Goal: Information Seeking & Learning: Learn about a topic

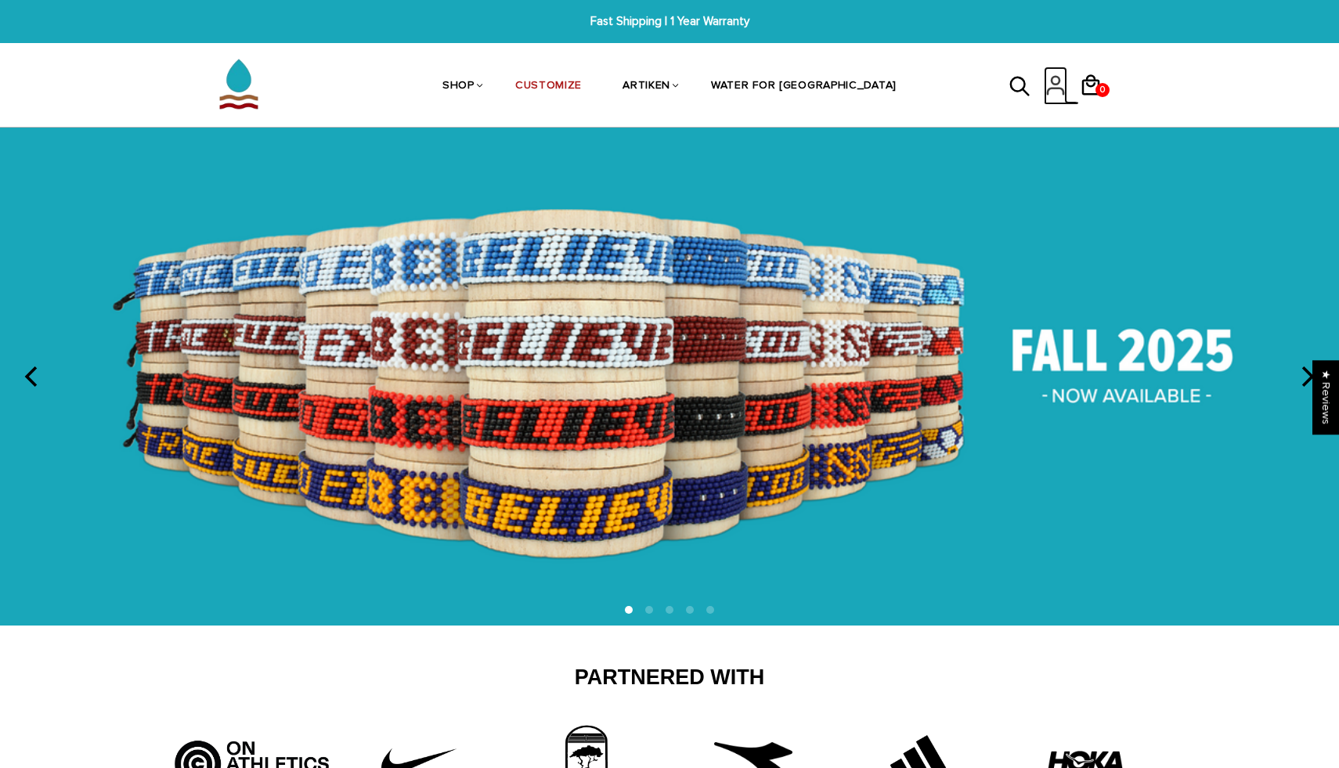
click at [1055, 82] on icon at bounding box center [1055, 86] width 23 height 38
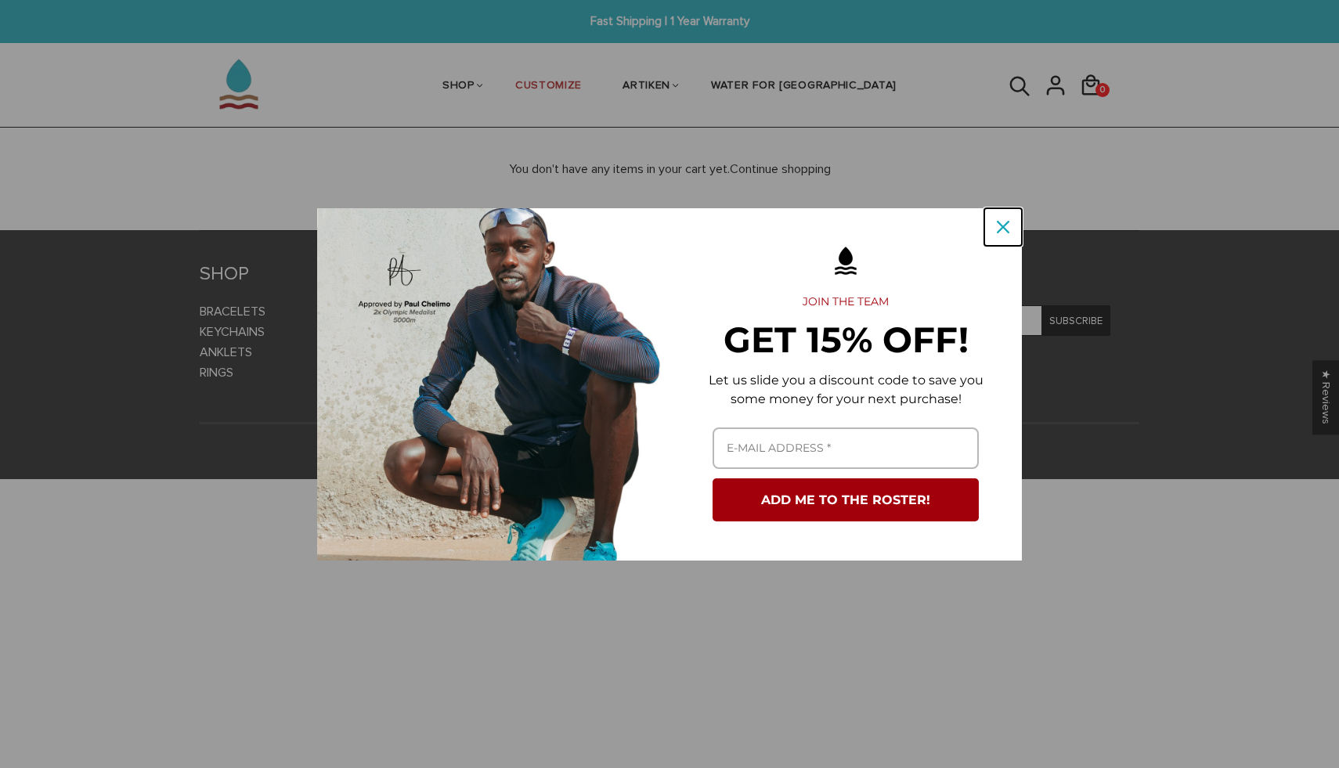
click at [1001, 229] on icon "close icon" at bounding box center [1003, 227] width 13 height 13
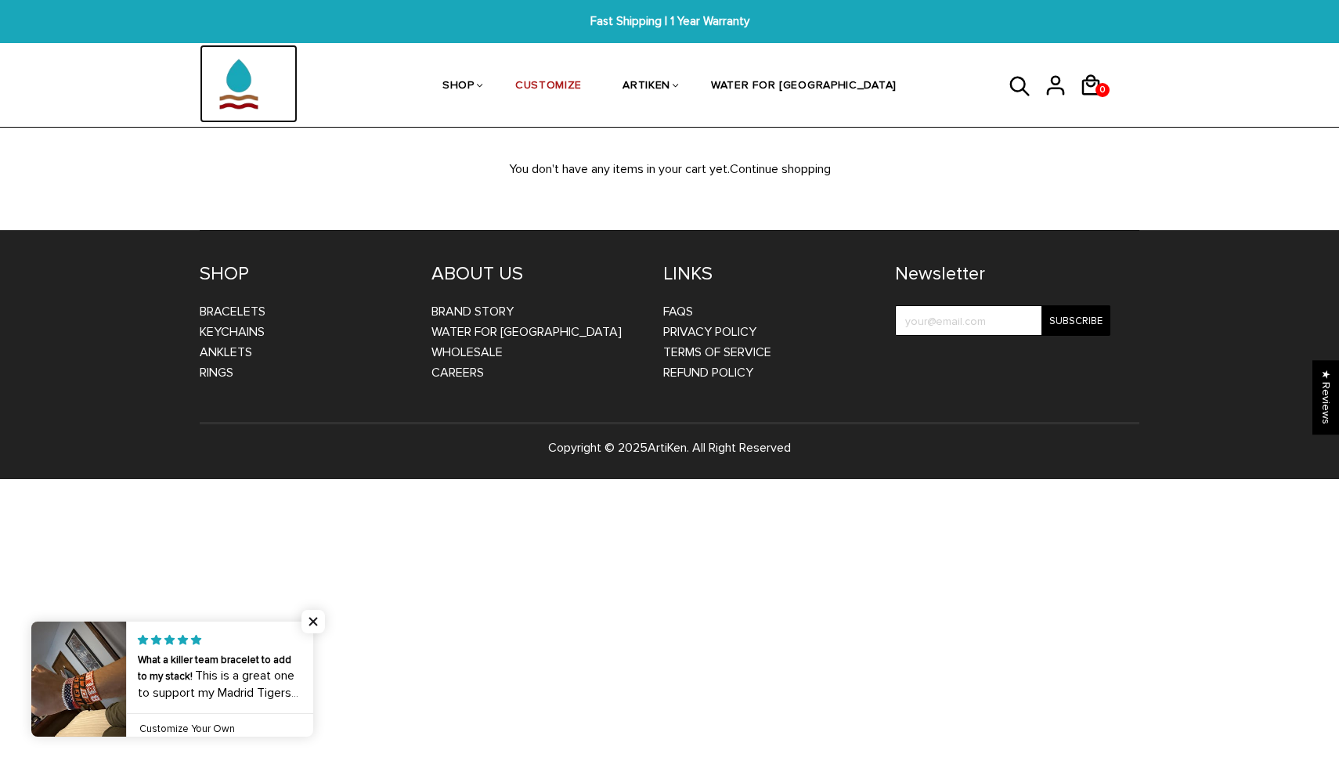
click at [226, 69] on img at bounding box center [239, 84] width 78 height 78
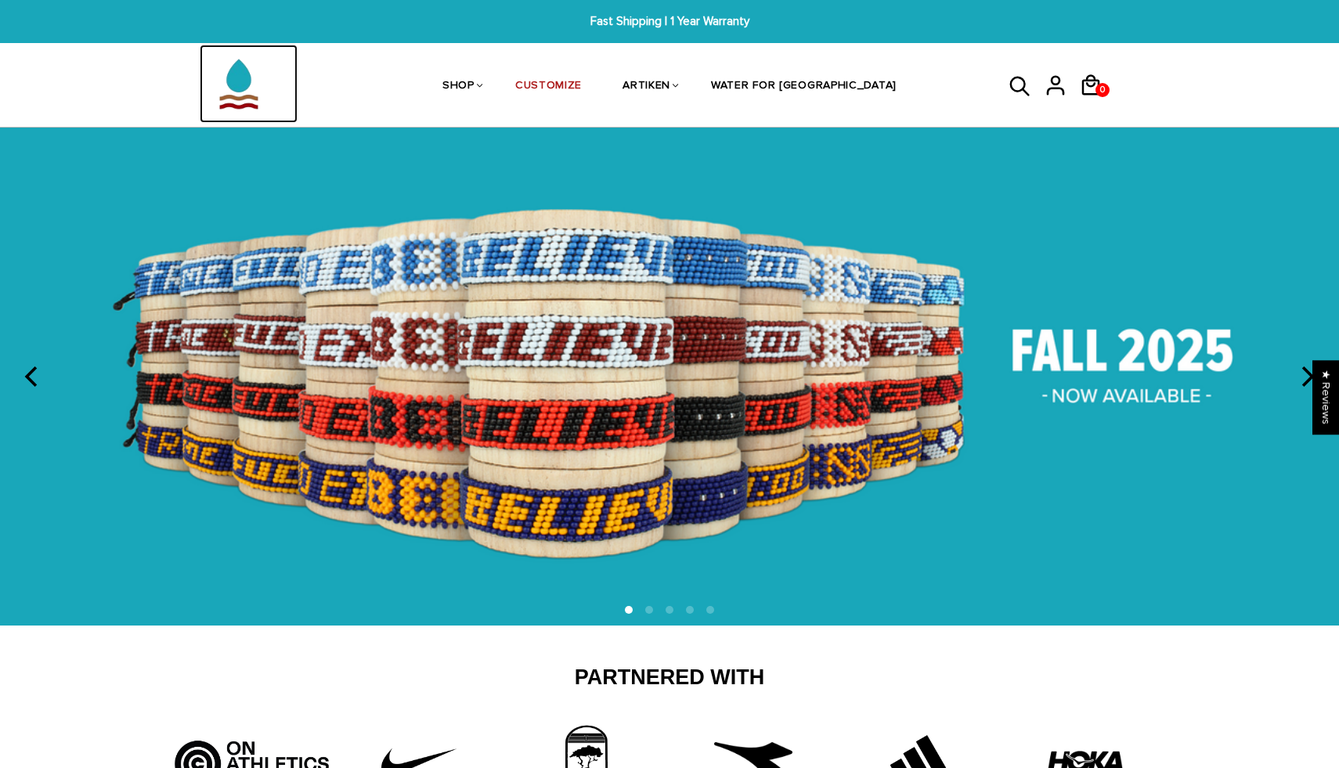
click at [229, 92] on img at bounding box center [239, 84] width 78 height 78
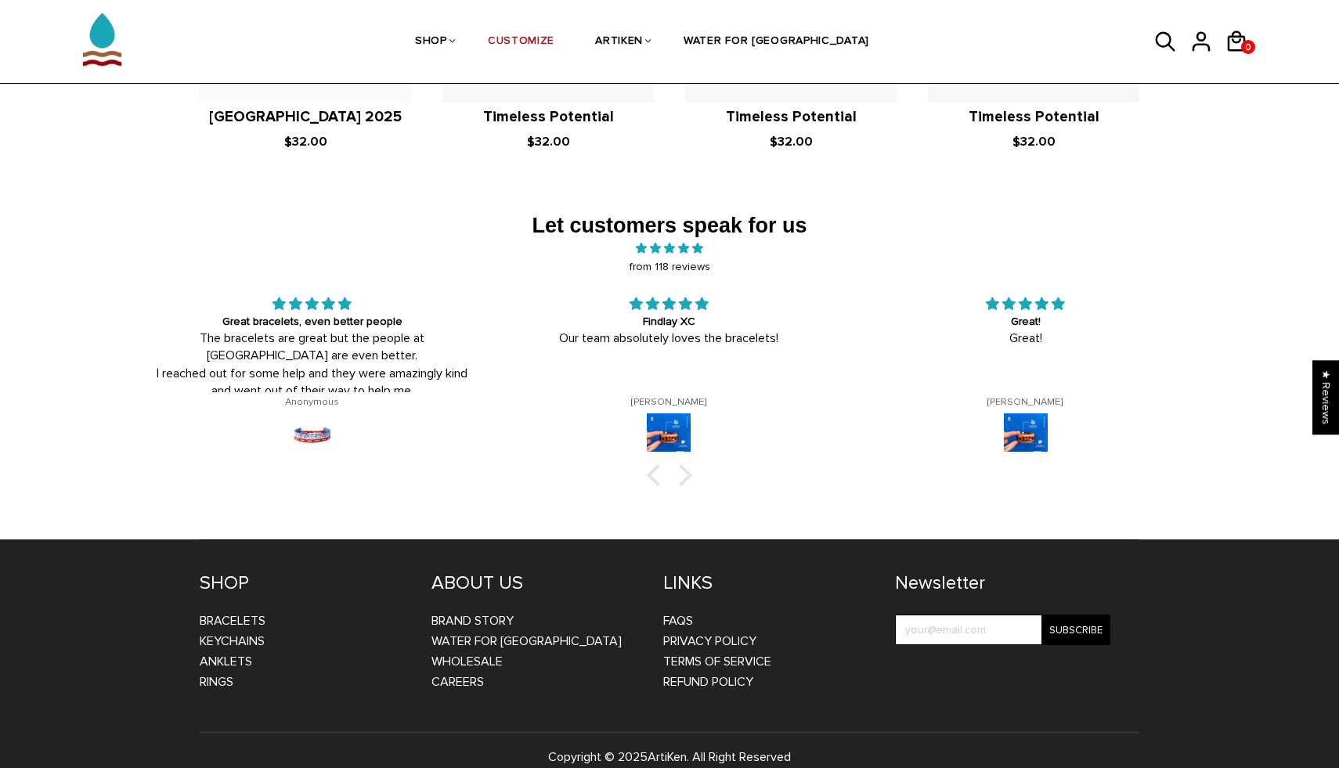
scroll to position [2479, 0]
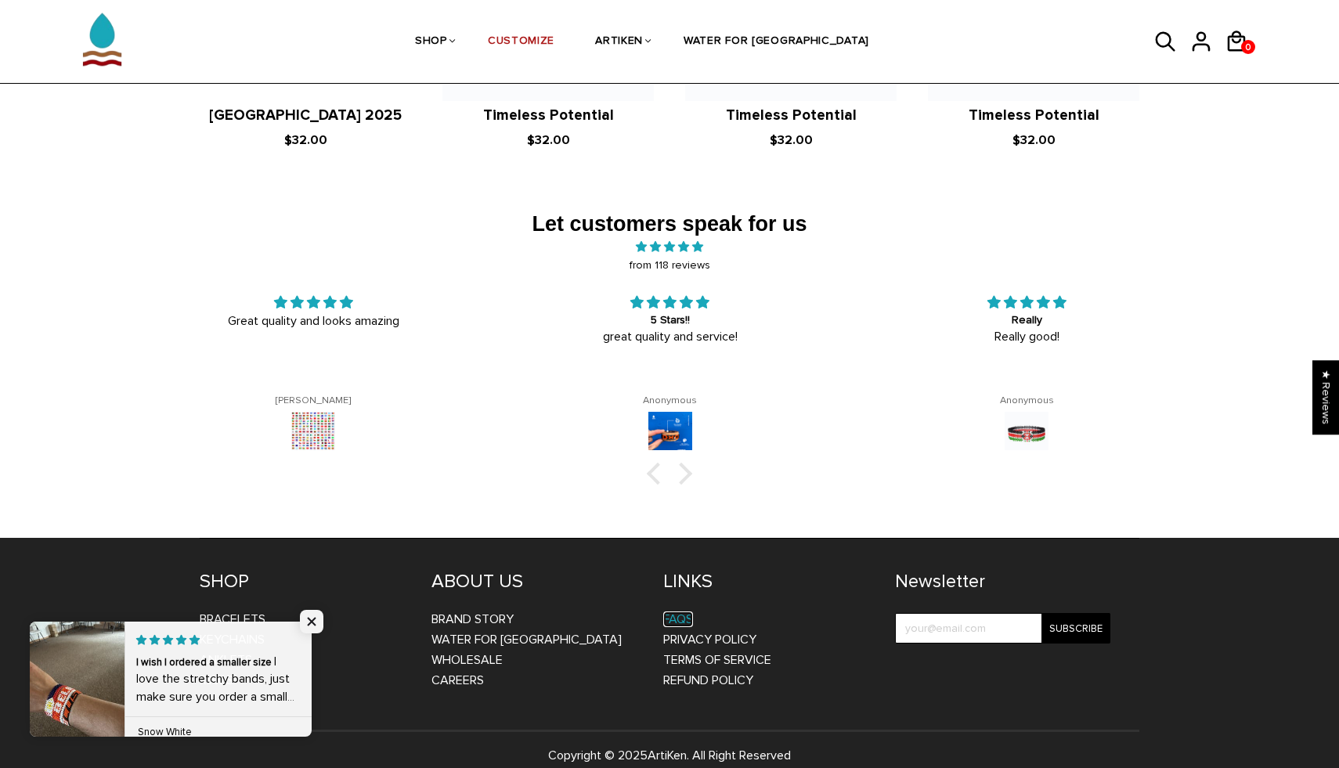
click at [673, 612] on link "FAQs" at bounding box center [678, 620] width 30 height 16
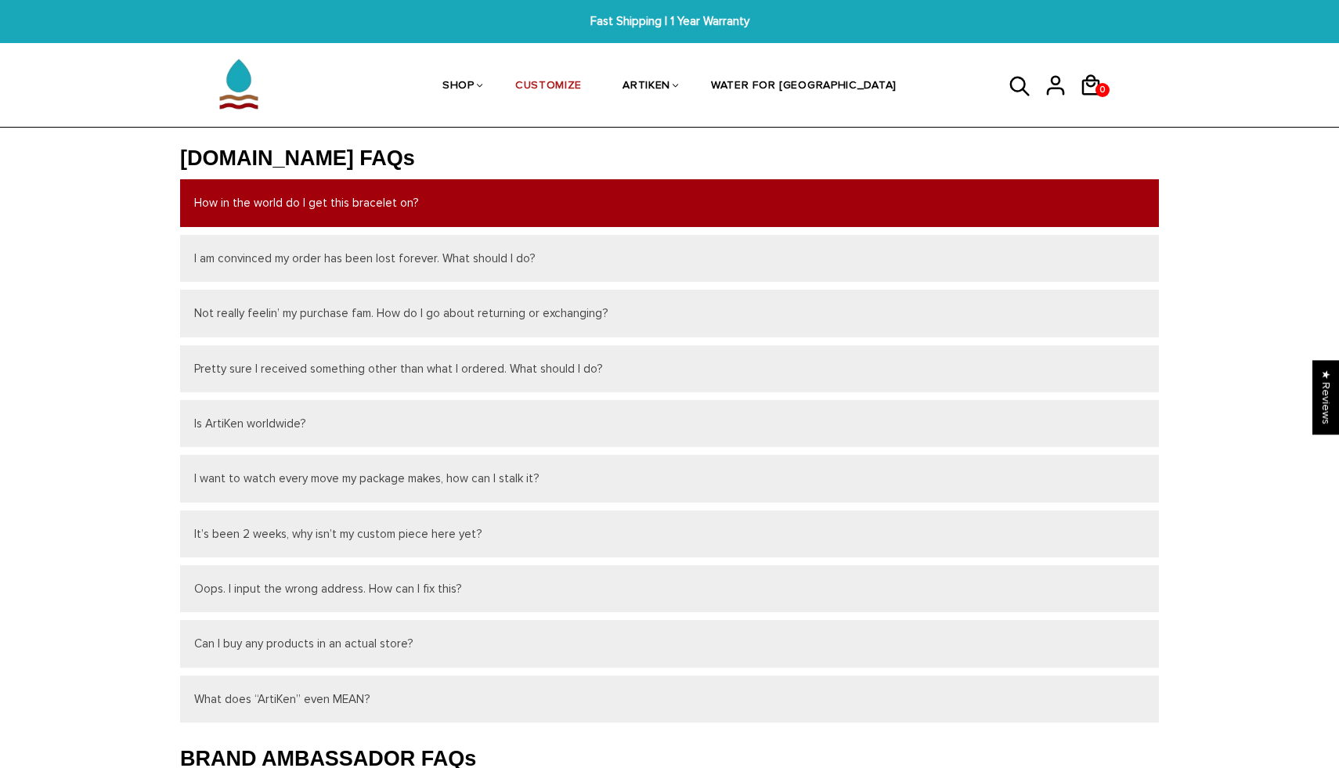
click at [244, 206] on button "How in the world do I get this bracelet on?" at bounding box center [669, 202] width 979 height 47
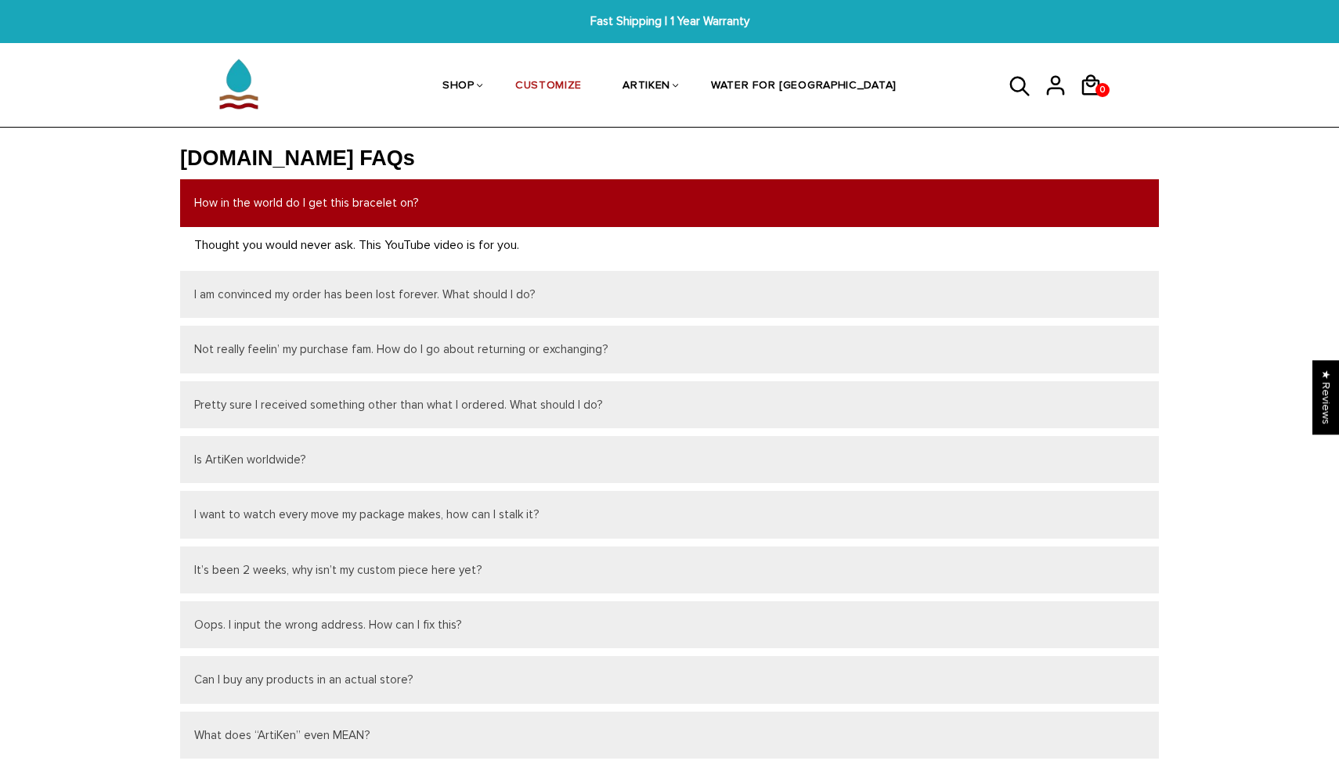
click at [244, 207] on button "How in the world do I get this bracelet on?" at bounding box center [669, 202] width 979 height 47
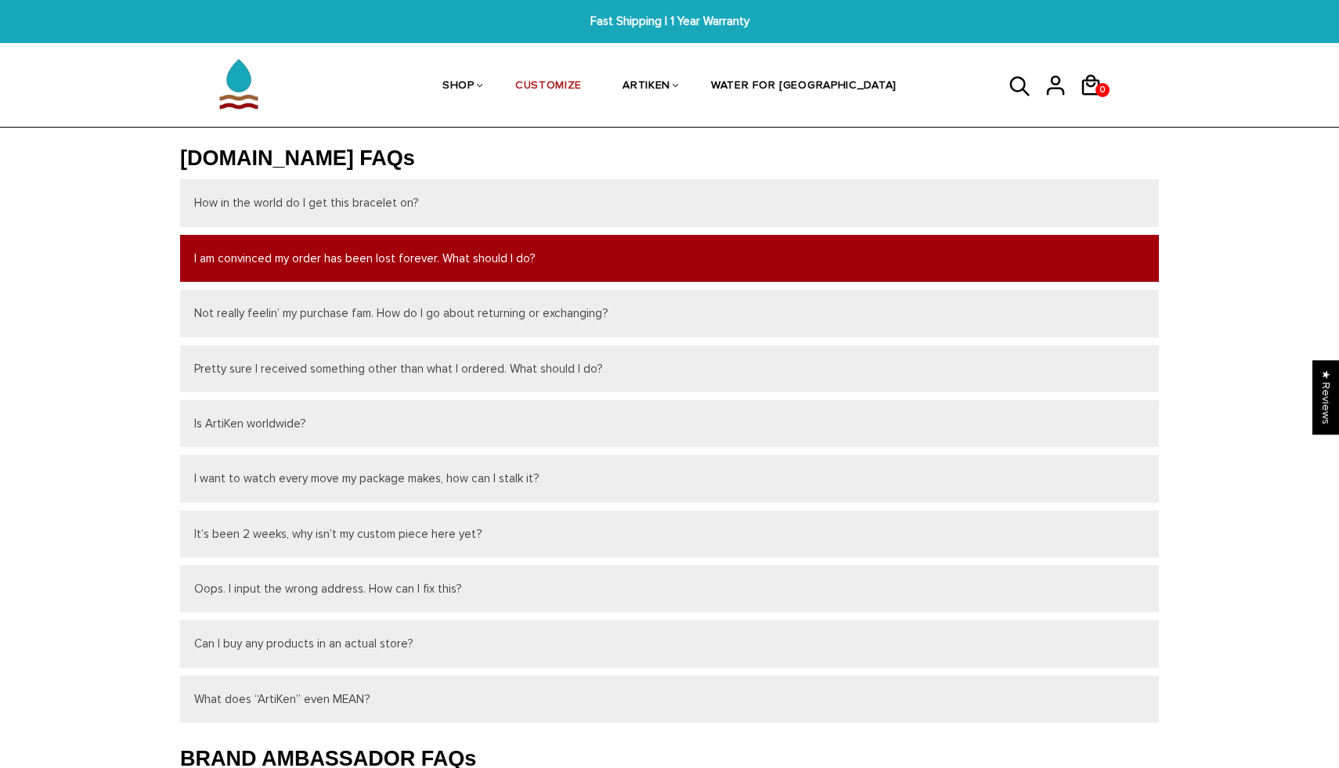
click at [244, 280] on button "I am convinced my order has been lost forever. What should I do?" at bounding box center [669, 258] width 979 height 47
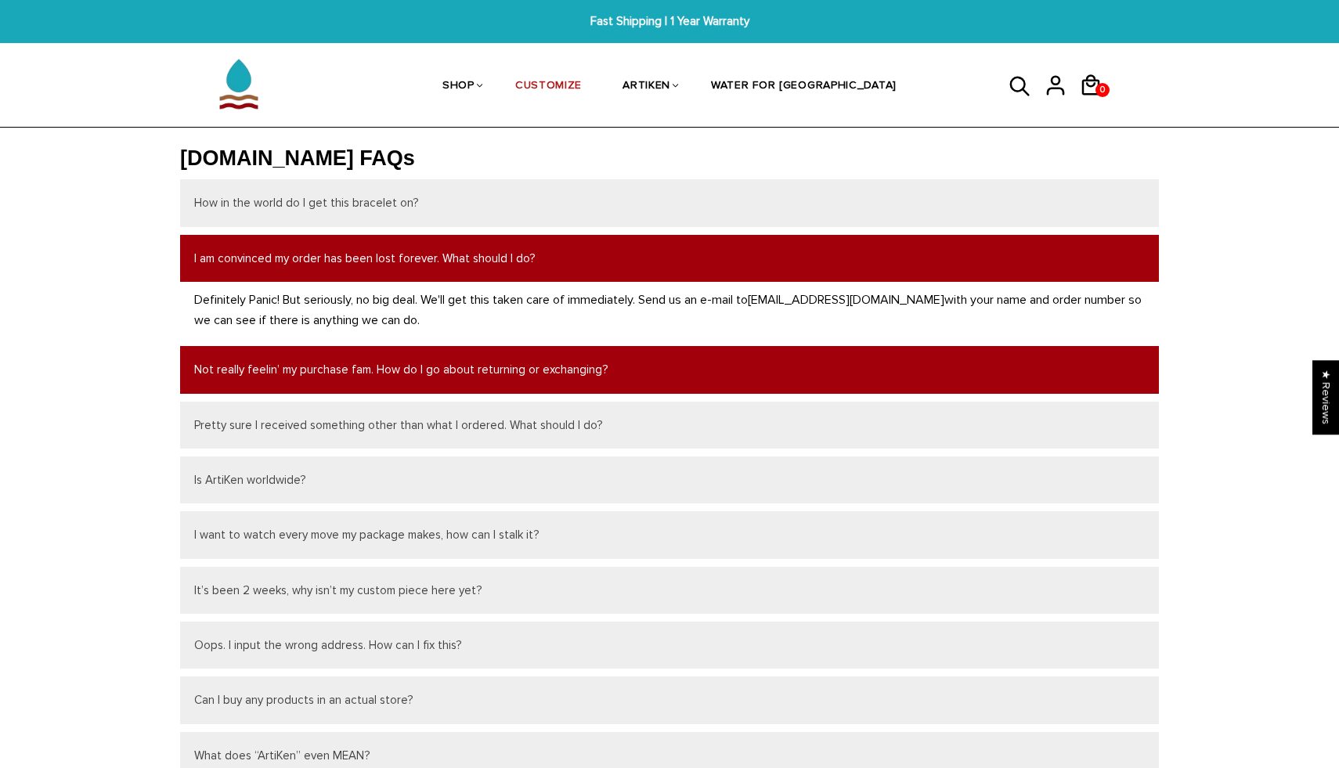
click at [525, 373] on button "Not really feelin’ my purchase fam. How do I go about returning or exchanging?" at bounding box center [669, 369] width 979 height 47
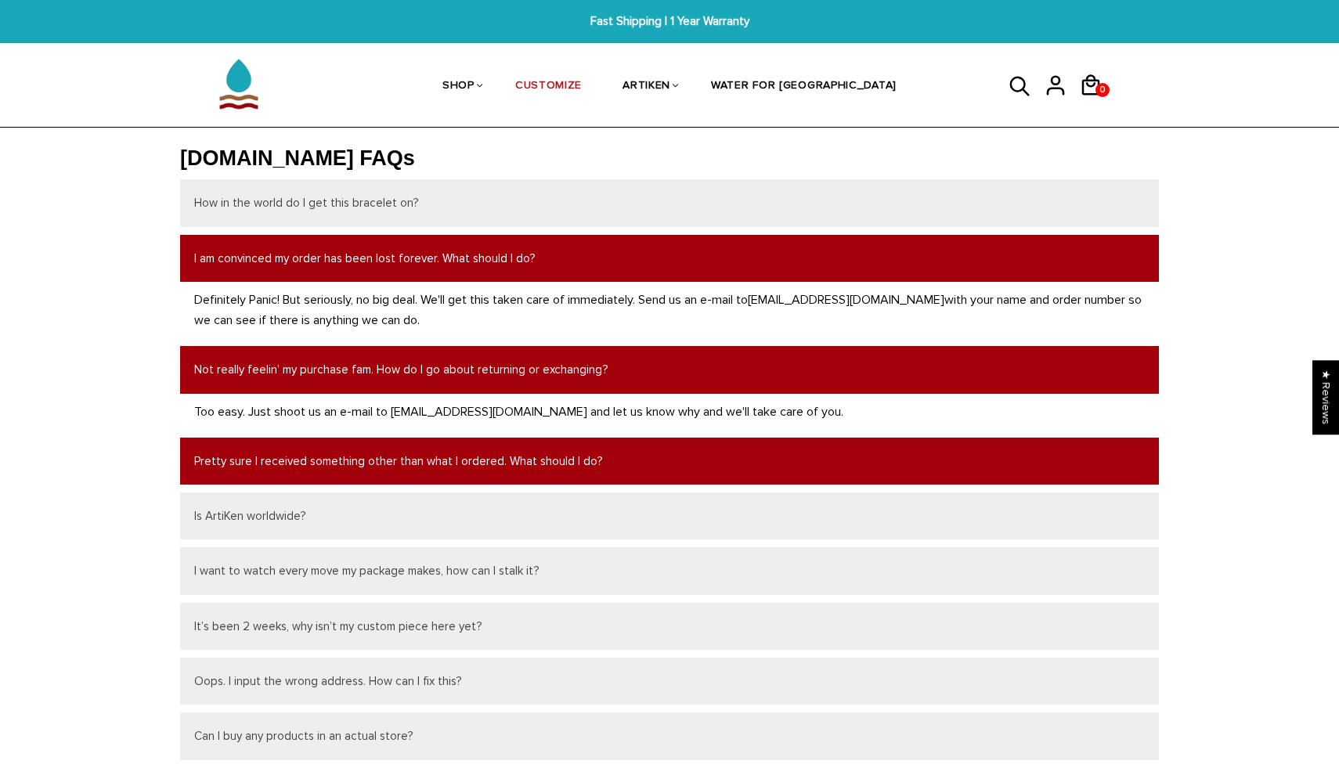
click at [521, 460] on button "Pretty sure I received something other than what I ordered. What should I do?" at bounding box center [669, 461] width 979 height 47
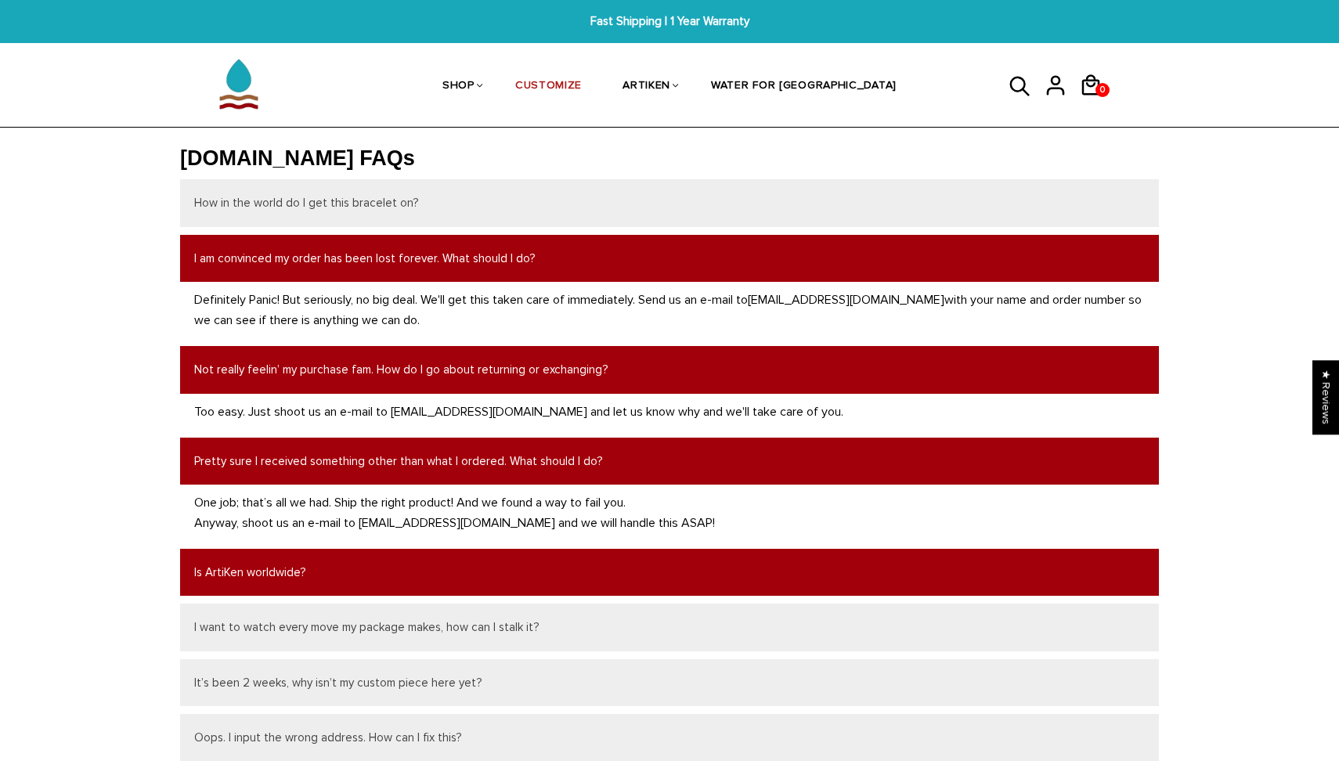
click at [490, 586] on button "Is ArtiKen worldwide?" at bounding box center [669, 572] width 979 height 47
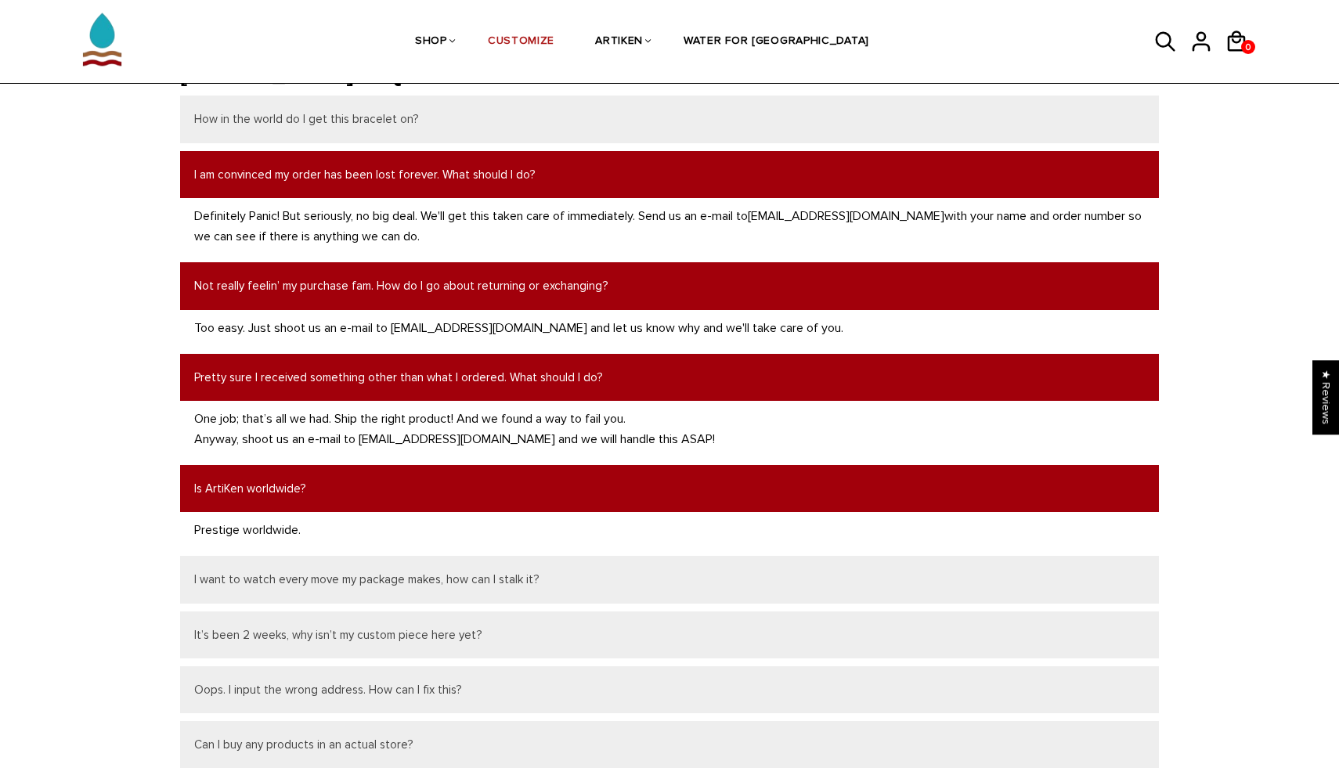
click at [490, 586] on button "I want to watch every move my package makes, how can I stalk it?" at bounding box center [669, 579] width 979 height 47
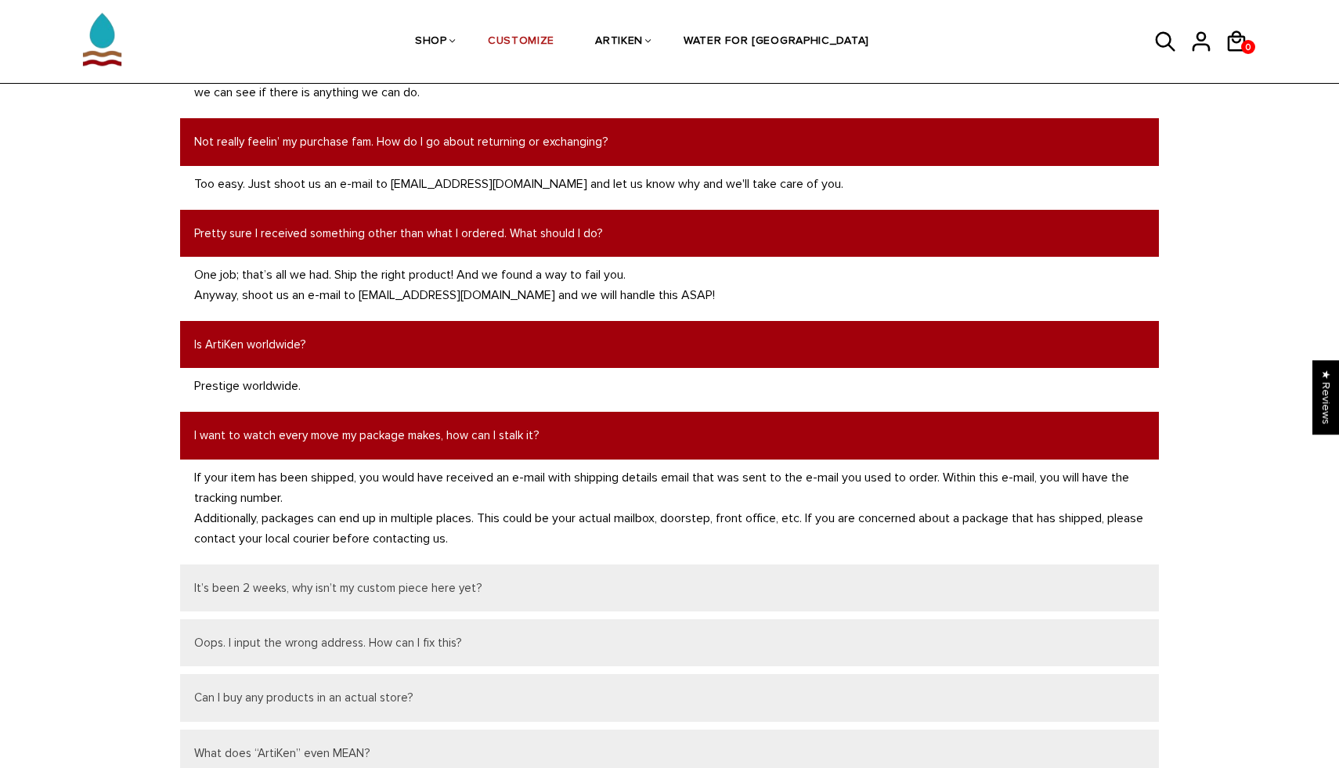
click at [490, 586] on button "It’s been 2 weeks, why isn’t my custom piece here yet?" at bounding box center [669, 588] width 979 height 47
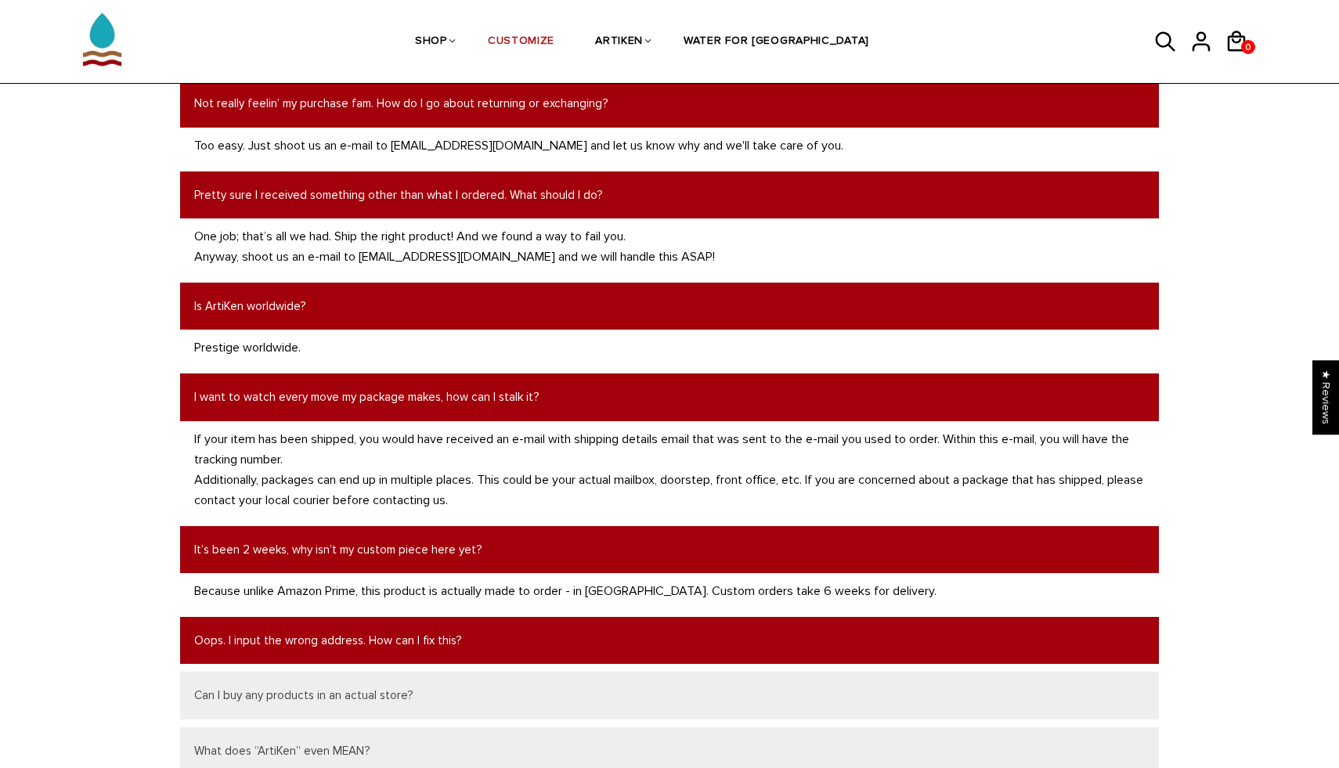
click at [486, 626] on button "Oops. I input the wrong address. How can I fix this?" at bounding box center [669, 640] width 979 height 47
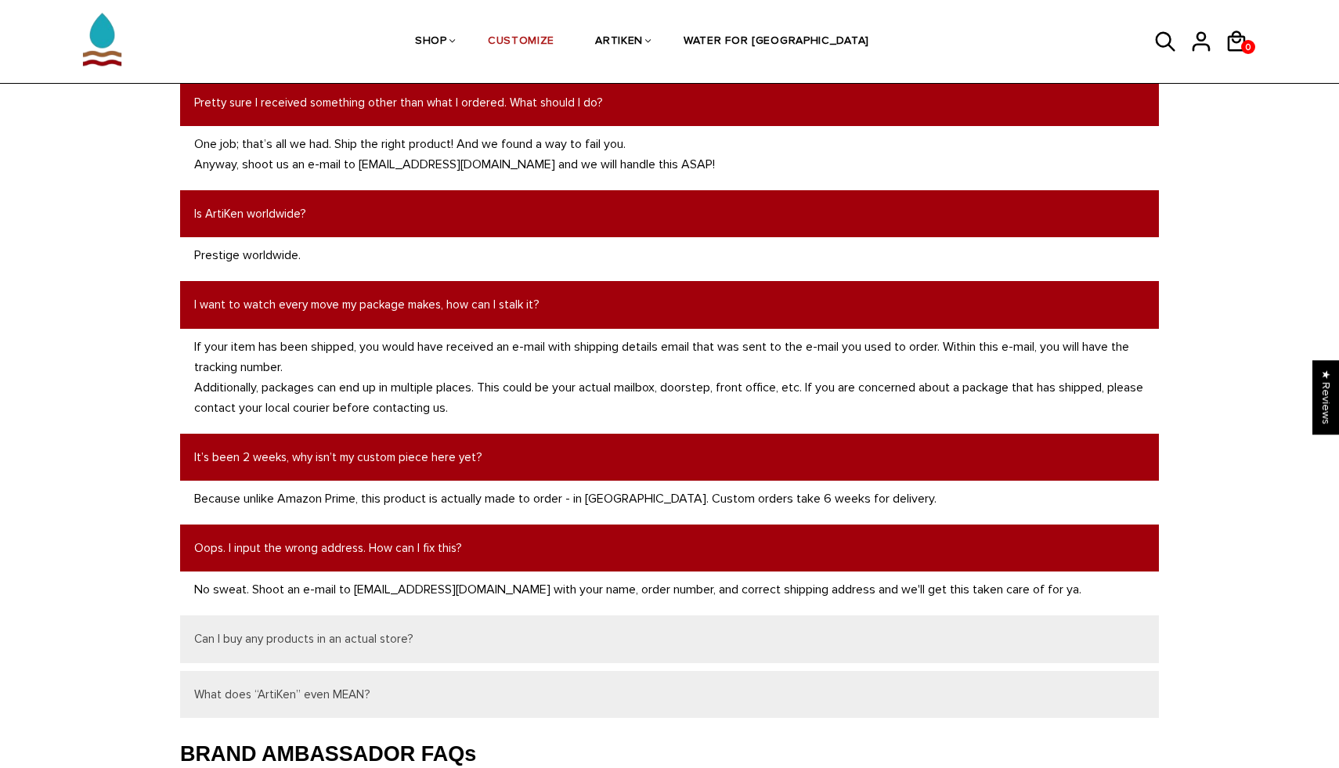
click at [486, 626] on button "Can I buy any products in an actual store?" at bounding box center [669, 638] width 979 height 47
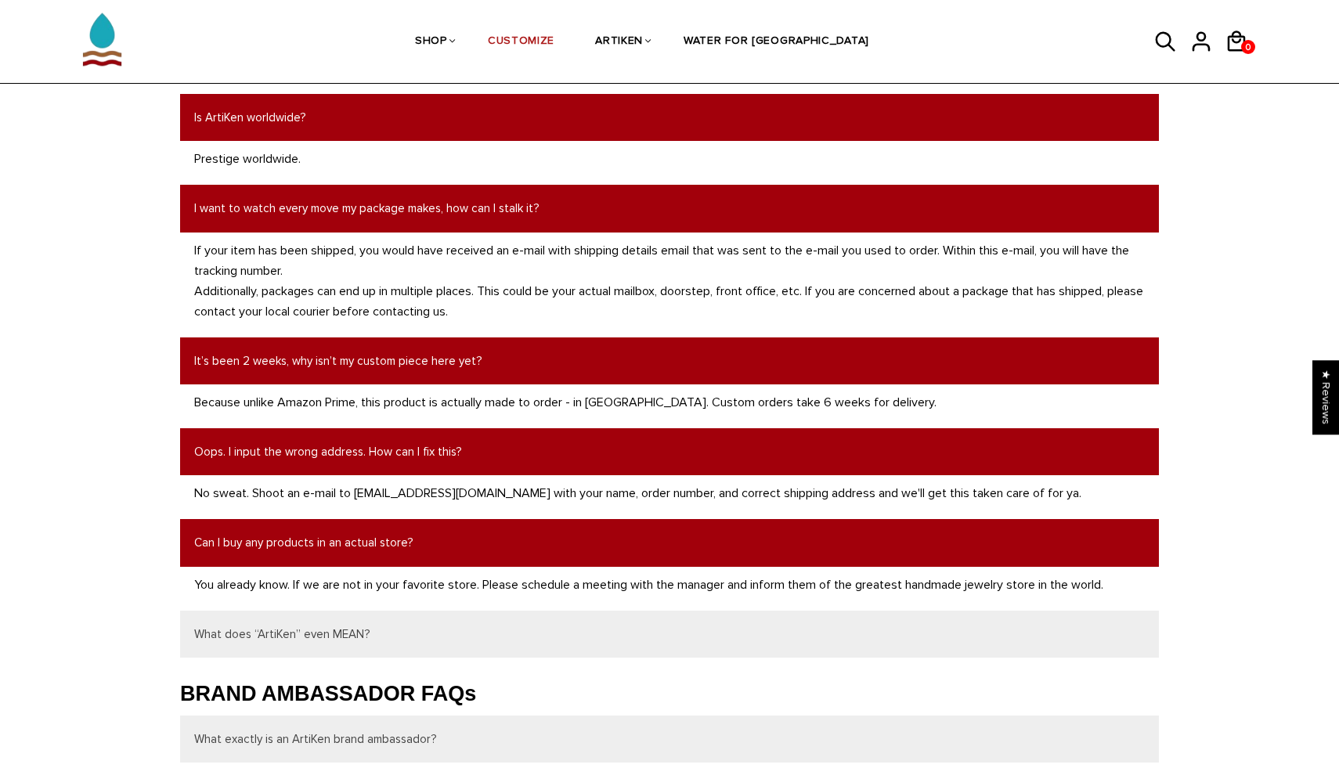
click at [486, 626] on button "What does “ArtiKen” even MEAN?" at bounding box center [669, 634] width 979 height 47
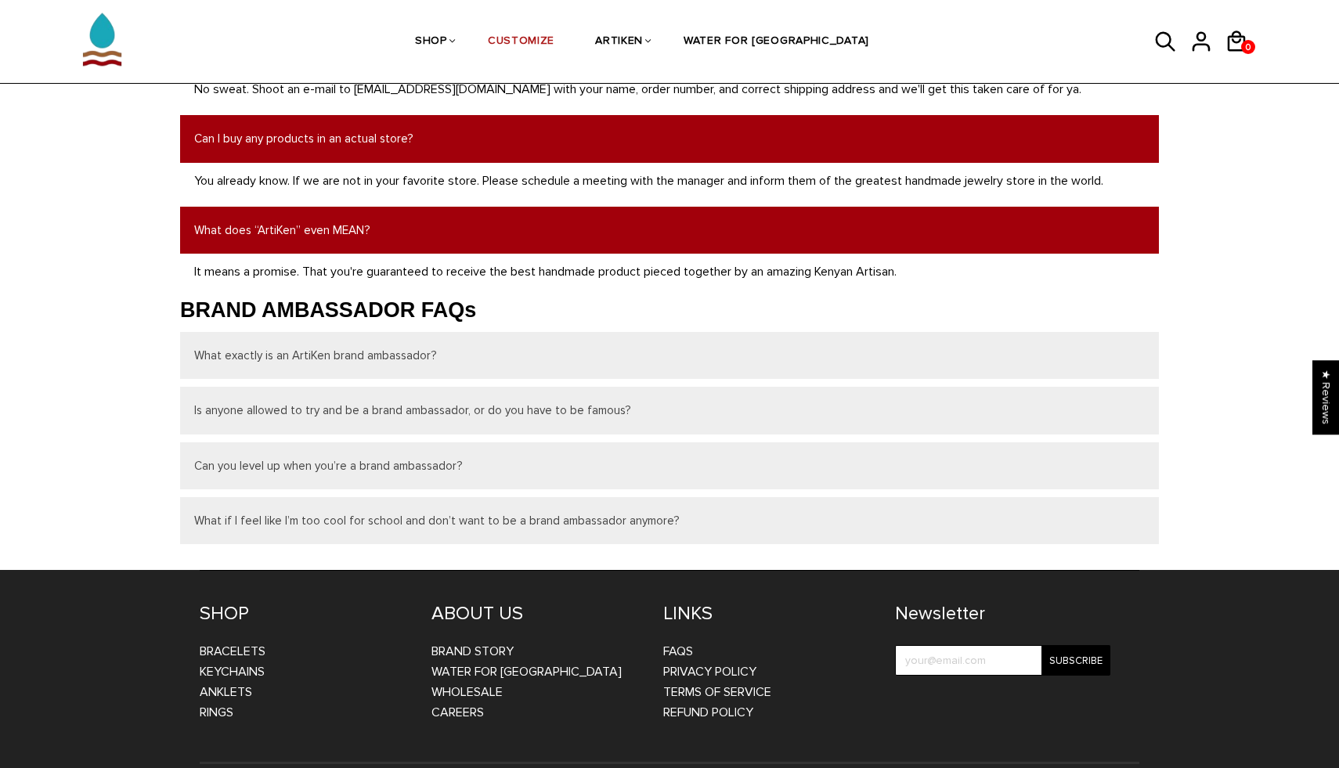
scroll to position [910, 0]
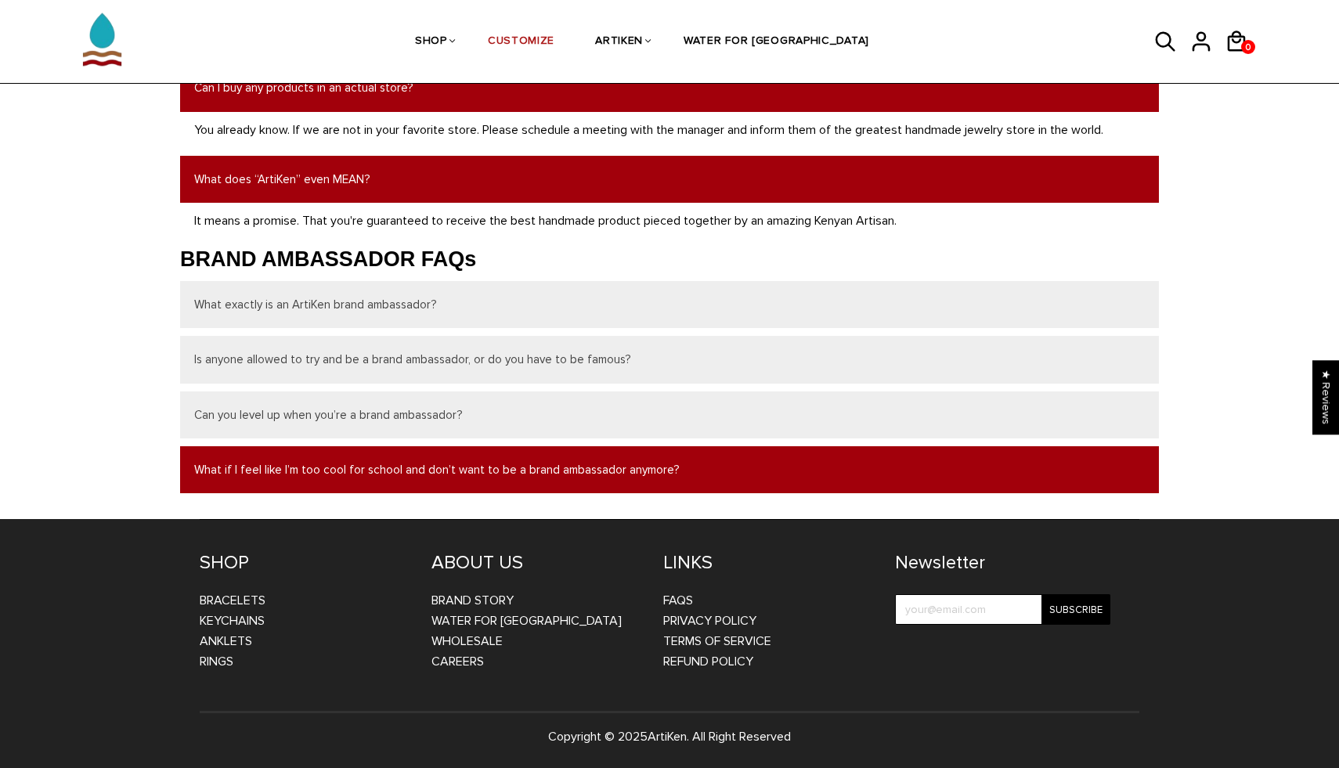
click at [229, 479] on button "What if I feel like I’m too cool for school and don’t want to be a brand ambass…" at bounding box center [669, 469] width 979 height 47
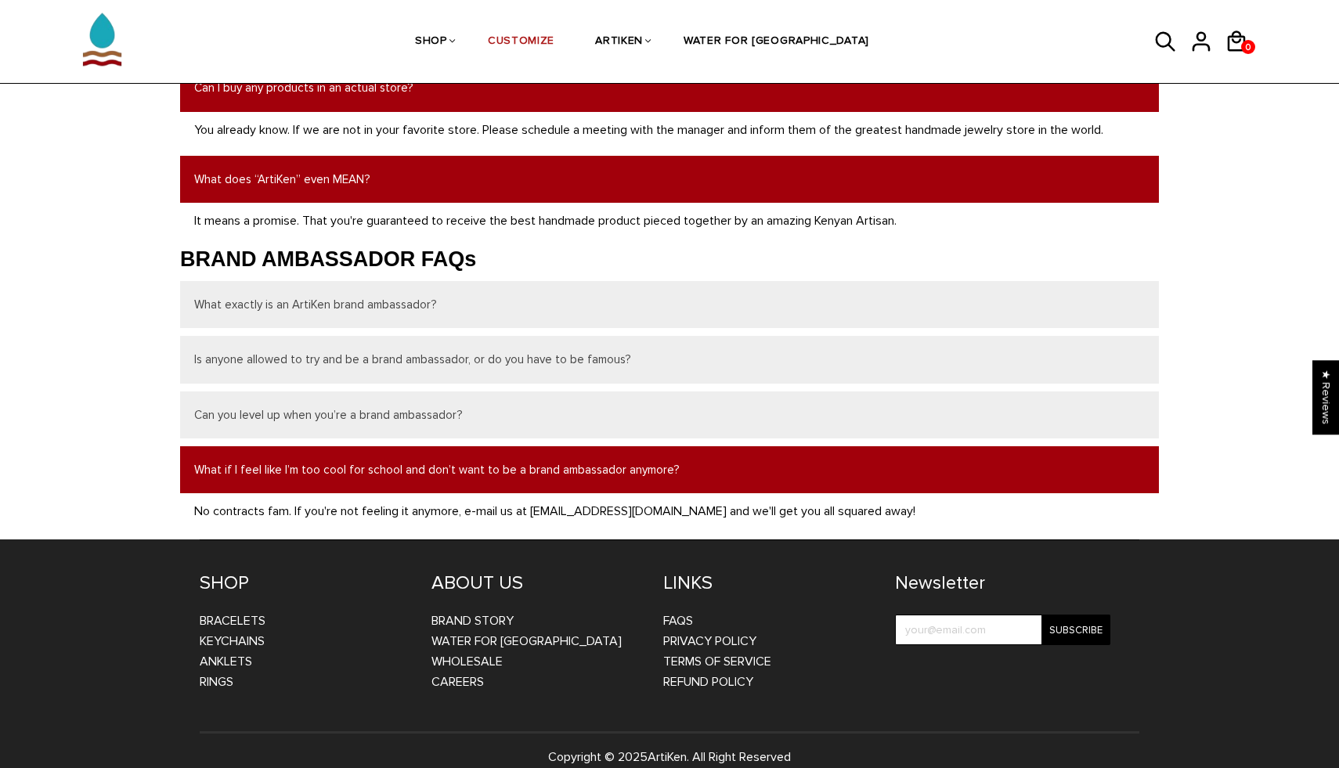
click at [229, 478] on button "What if I feel like I’m too cool for school and don’t want to be a brand ambass…" at bounding box center [669, 469] width 979 height 47
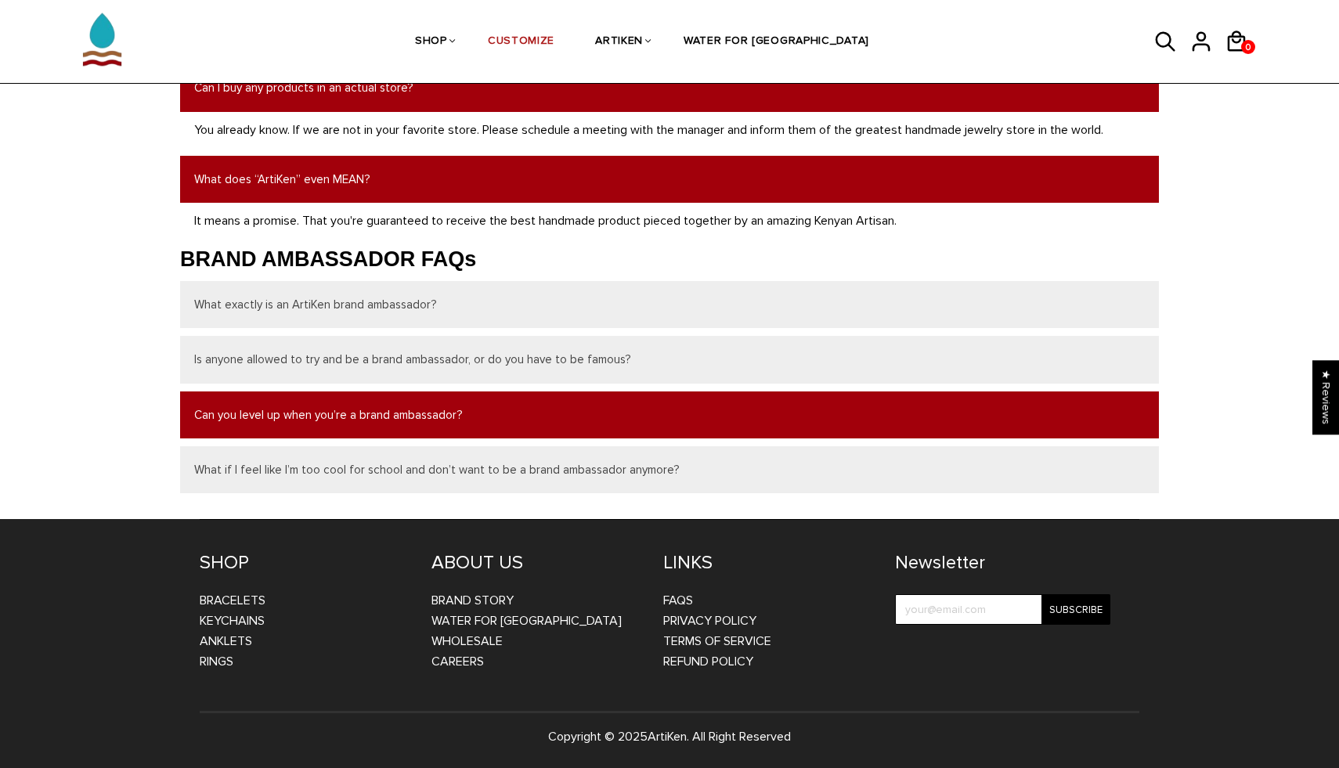
click at [214, 392] on button "Can you level up when you’re a brand ambassador?" at bounding box center [669, 415] width 979 height 47
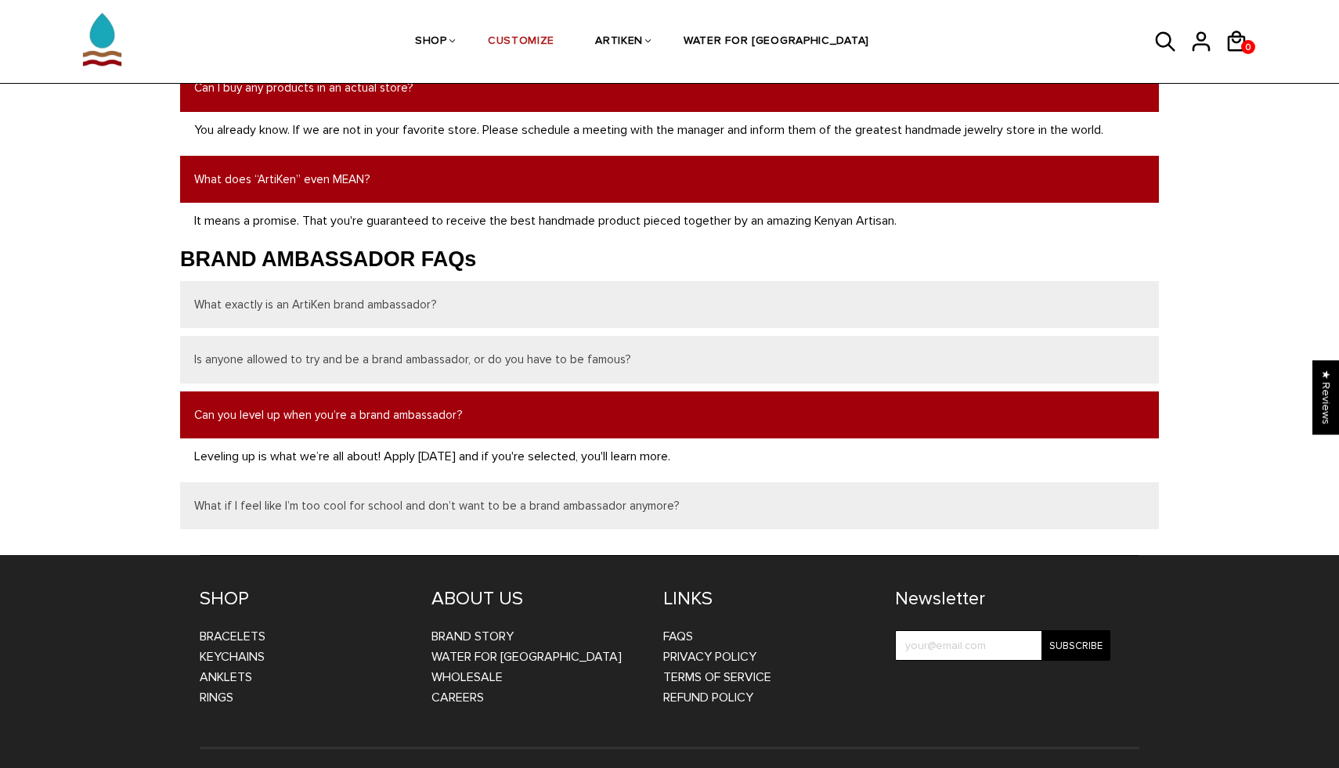
click at [214, 392] on button "Can you level up when you’re a brand ambassador?" at bounding box center [669, 415] width 979 height 47
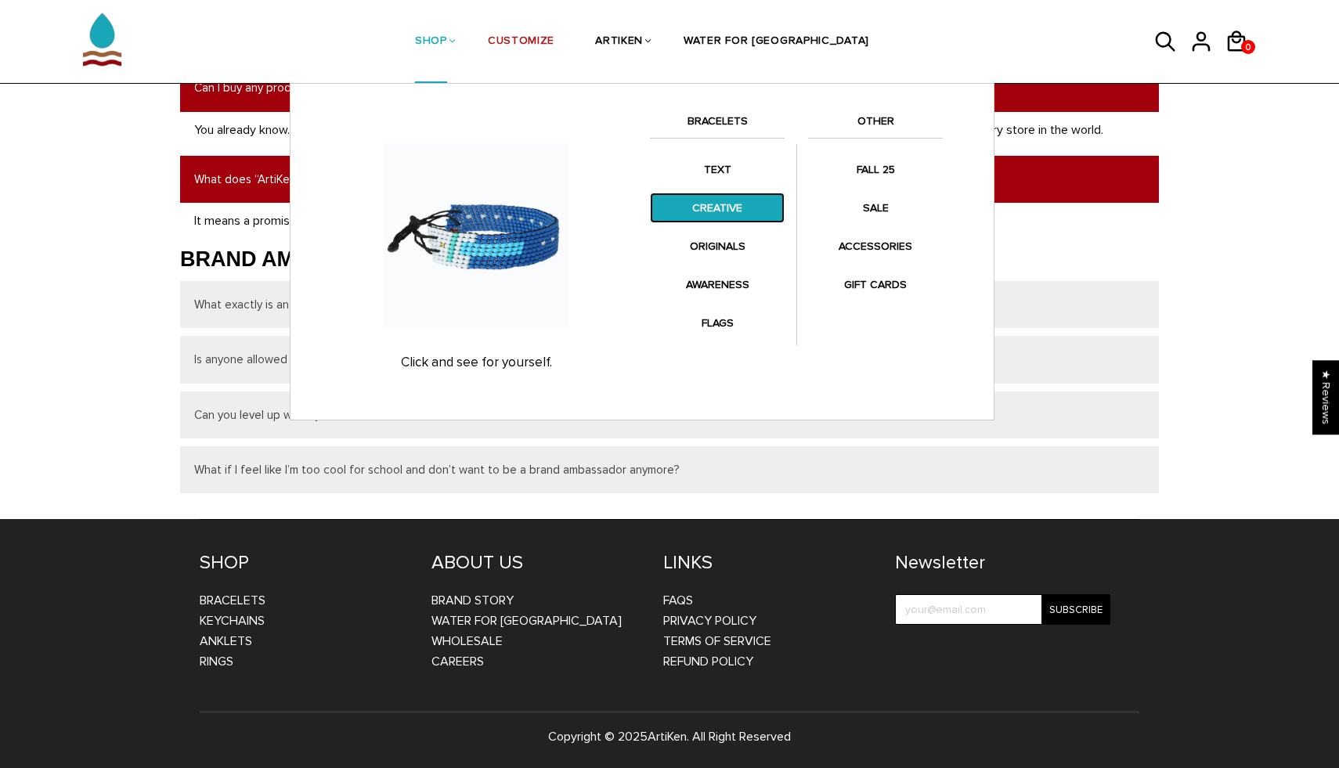
click at [716, 208] on link "CREATIVE" at bounding box center [717, 208] width 135 height 31
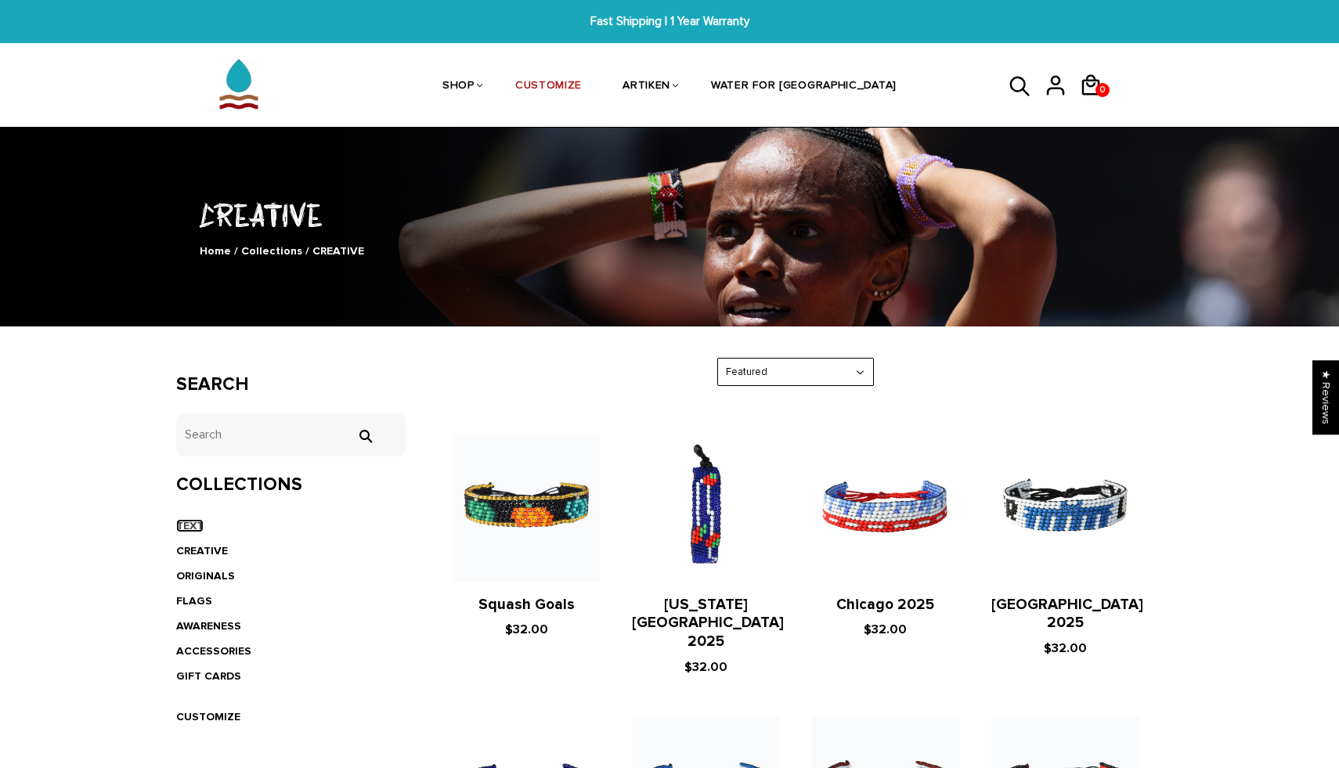
click at [182, 527] on link "TEXT" at bounding box center [189, 525] width 27 height 13
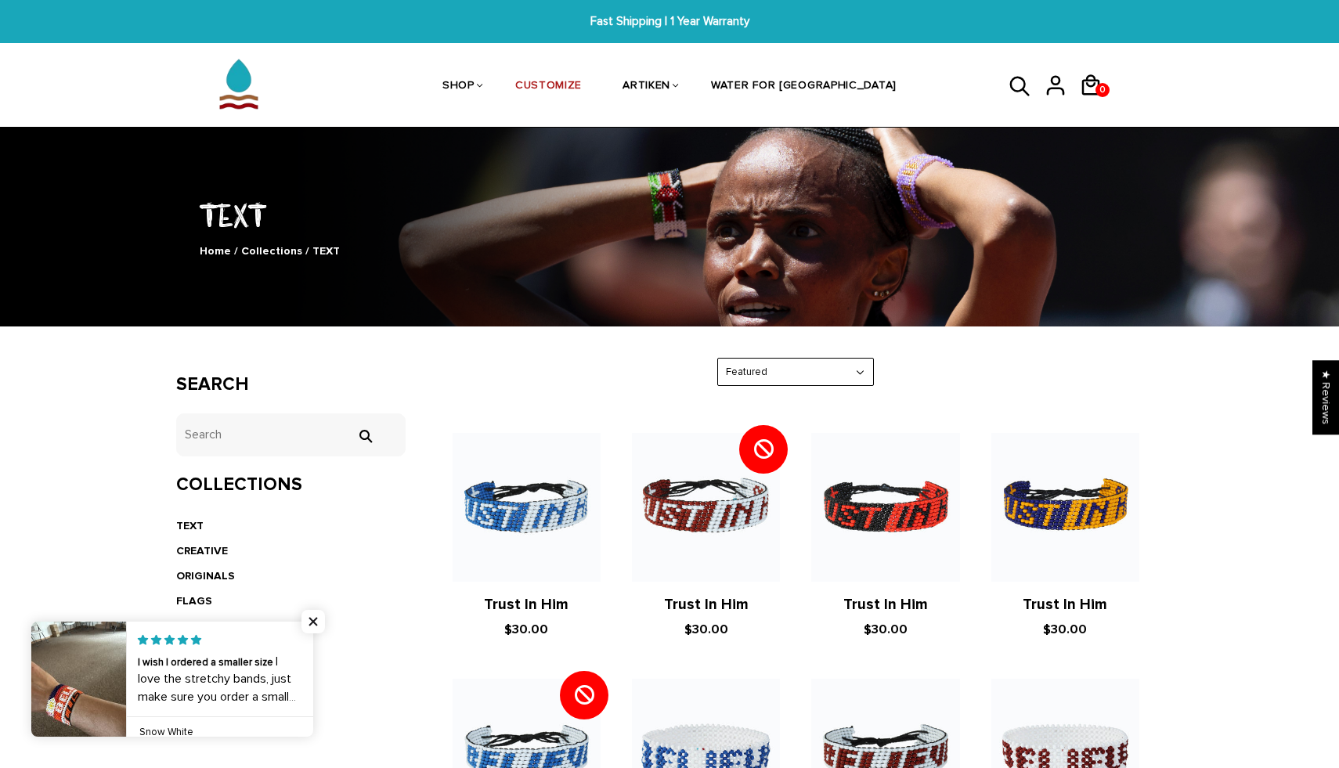
click at [327, 612] on li "FLAGS" at bounding box center [290, 601] width 229 height 25
click at [313, 619] on span "Close popup widget" at bounding box center [312, 621] width 23 height 23
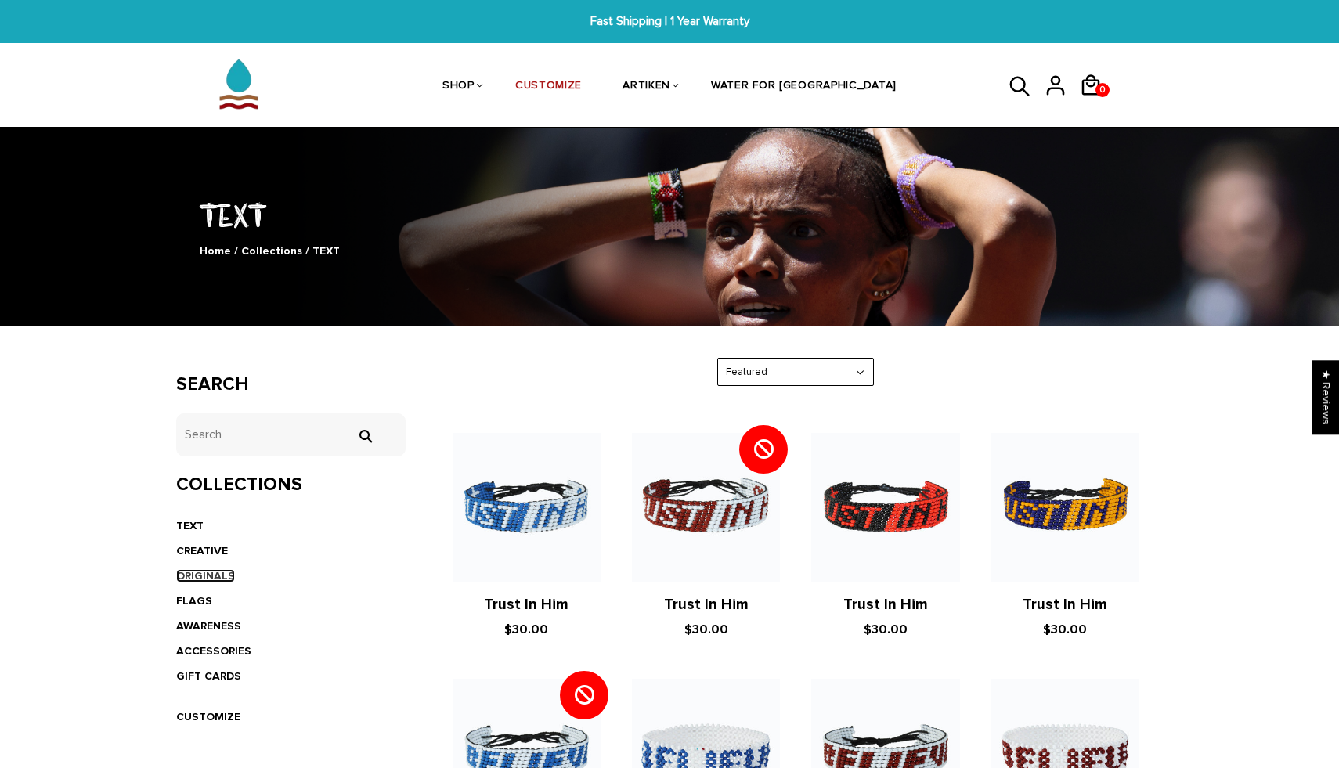
click at [195, 570] on link "ORIGINALS" at bounding box center [205, 575] width 59 height 13
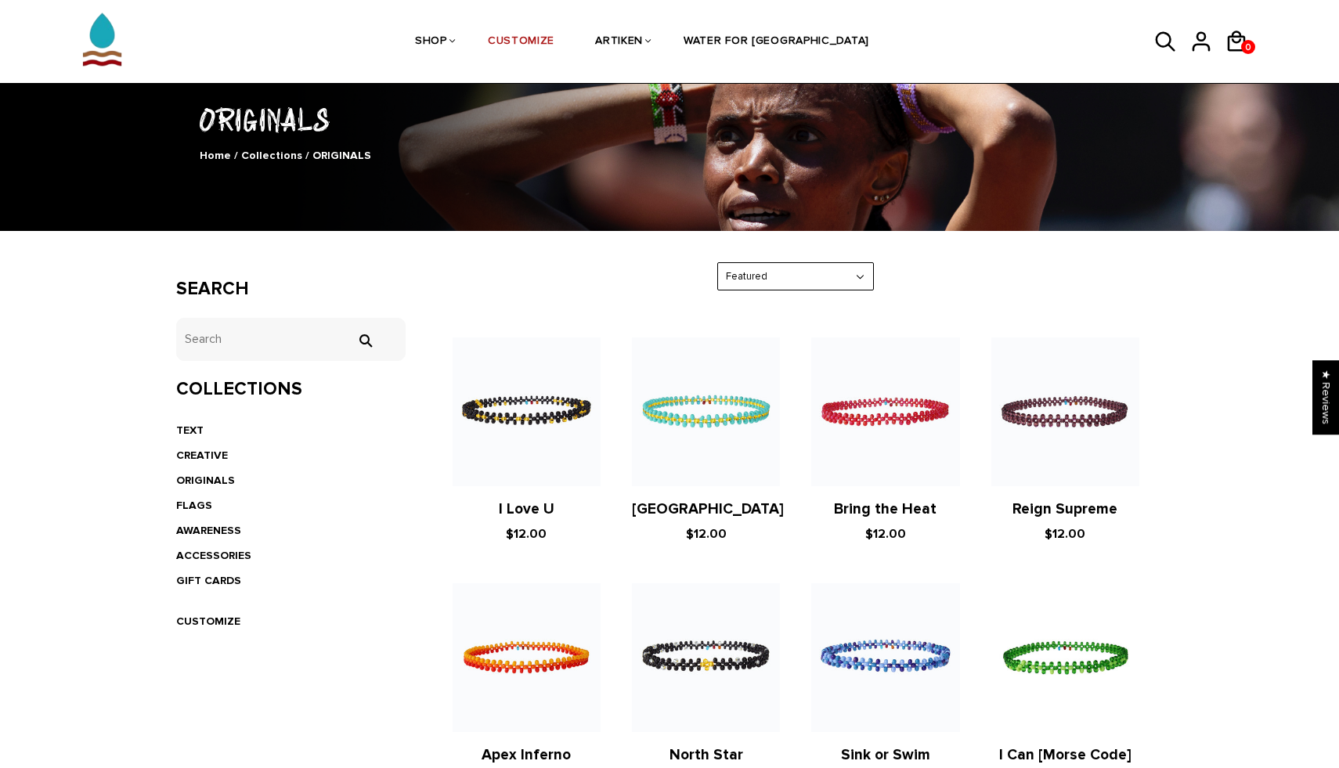
scroll to position [109, 0]
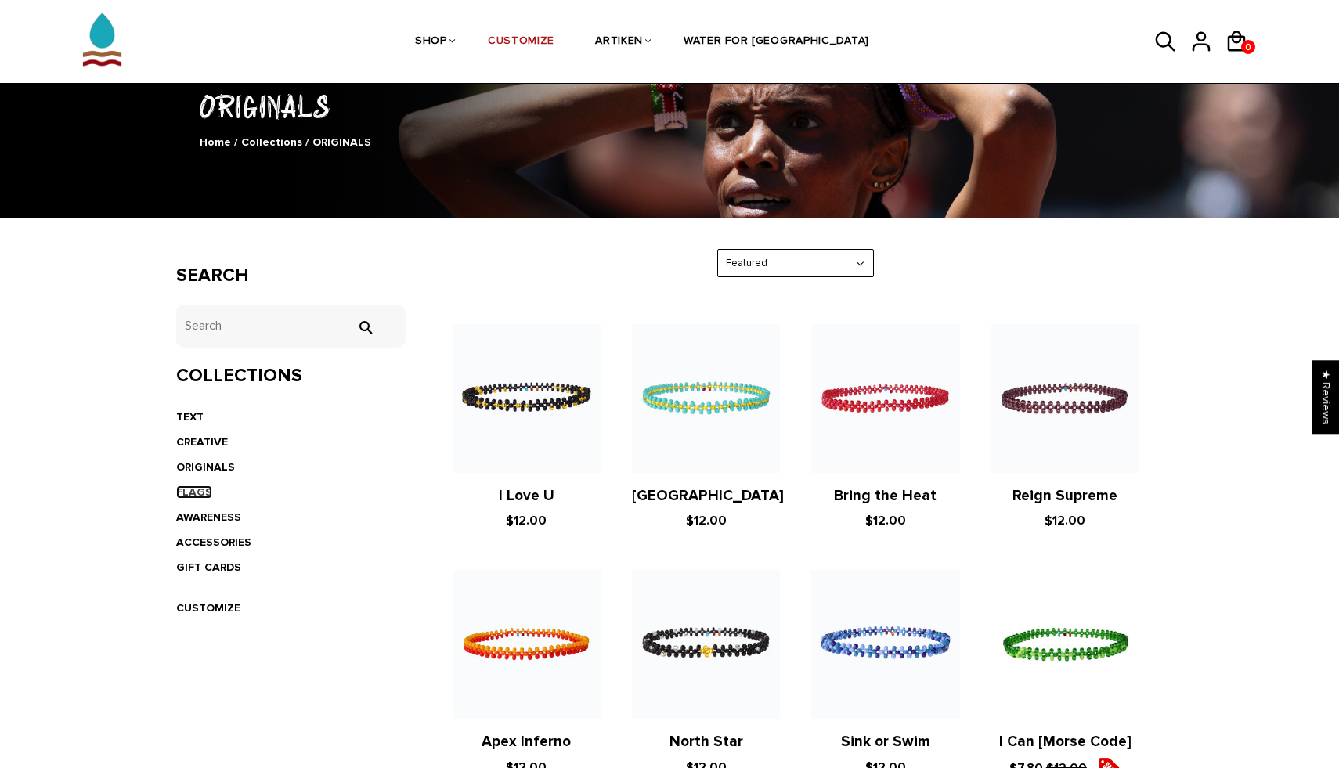
click at [186, 489] on link "FLAGS" at bounding box center [194, 491] width 36 height 13
